Goal: Find contact information: Find contact information

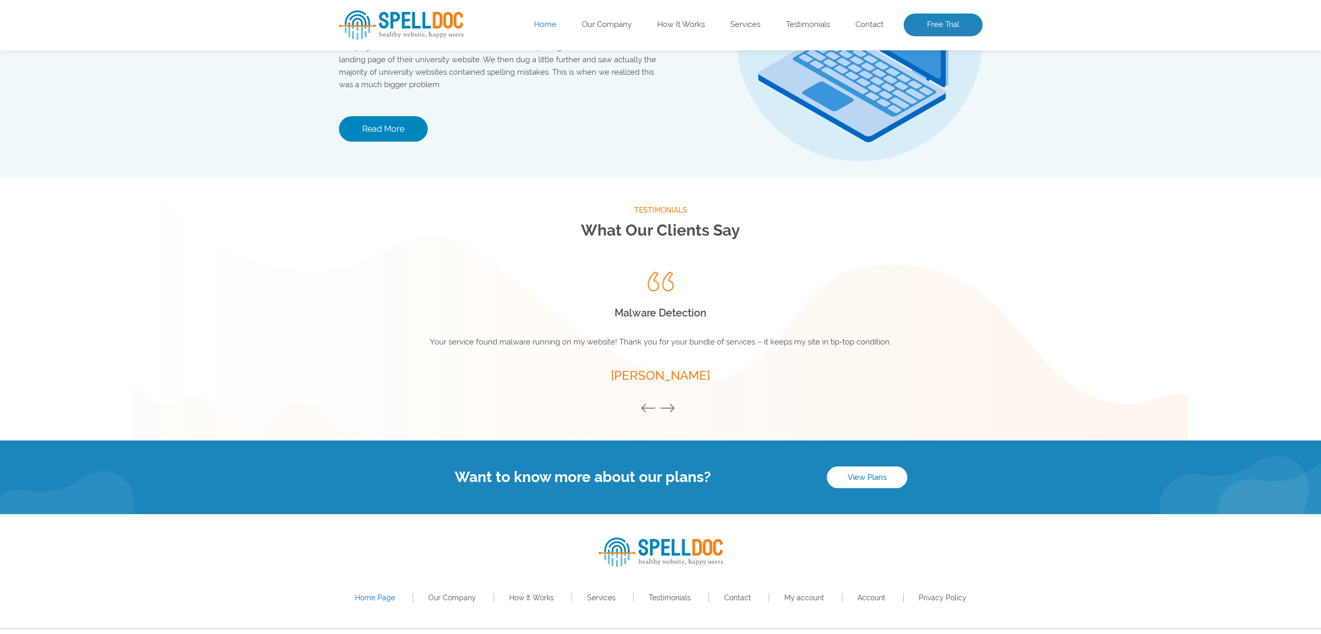
scroll to position [1266, 0]
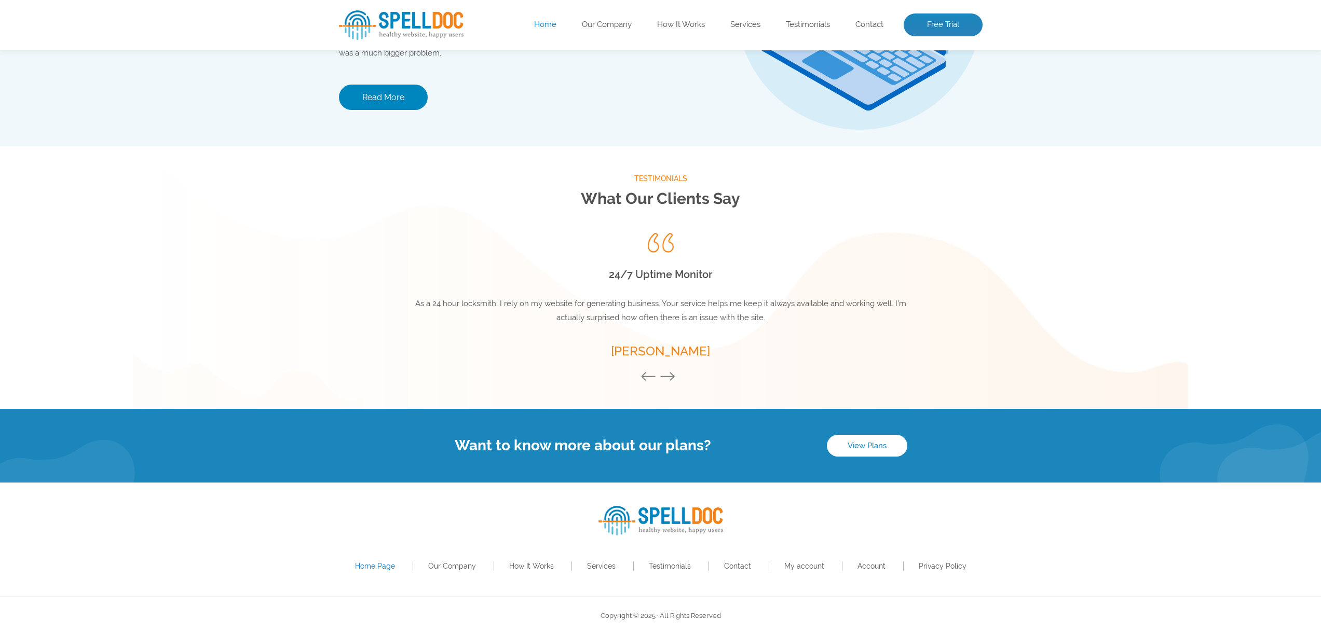
drag, startPoint x: 1250, startPoint y: 501, endPoint x: 1298, endPoint y: 519, distance: 51.6
click at [1251, 501] on div "Home Page Our Company How It Works Services Testimonials Contact My account Acc…" at bounding box center [660, 540] width 1321 height 114
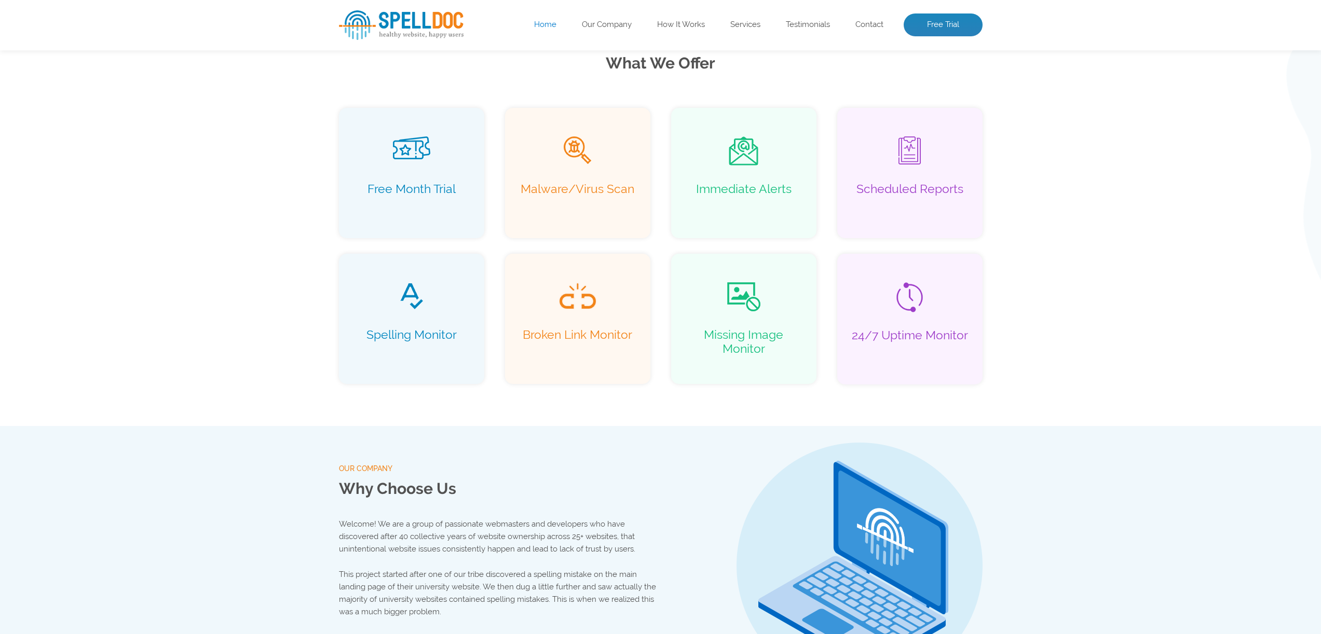
scroll to position [0, 0]
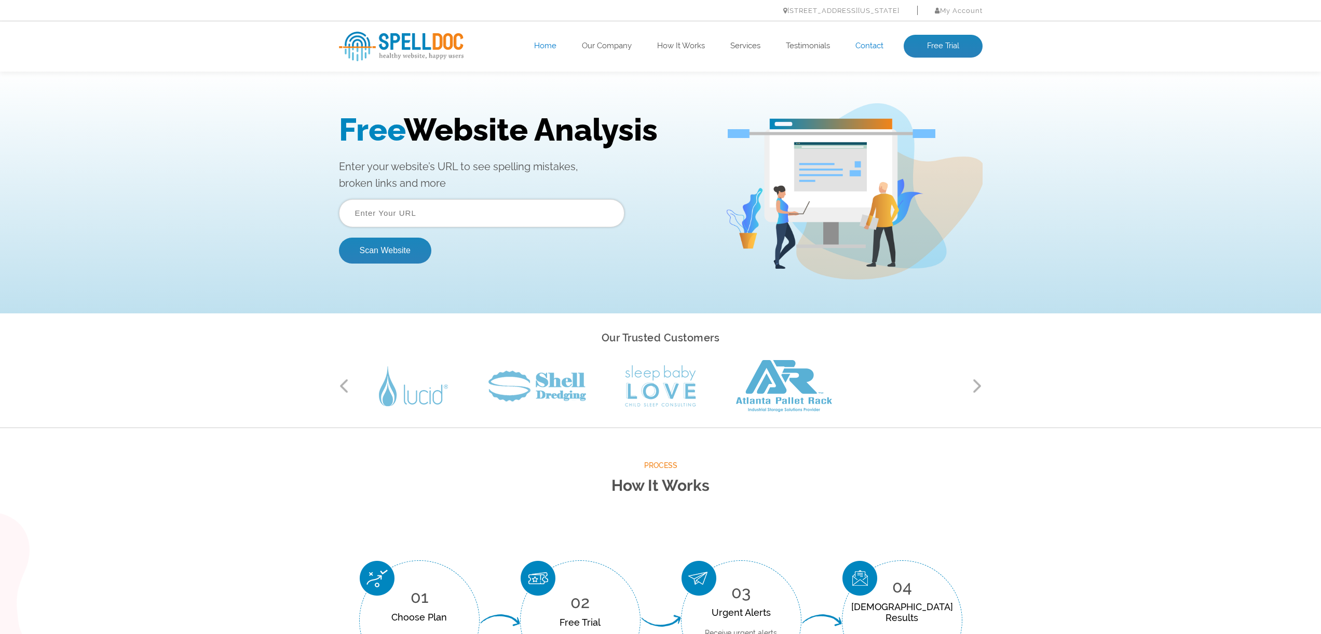
click at [869, 45] on link "Contact" at bounding box center [869, 46] width 28 height 10
